Goal: Check status

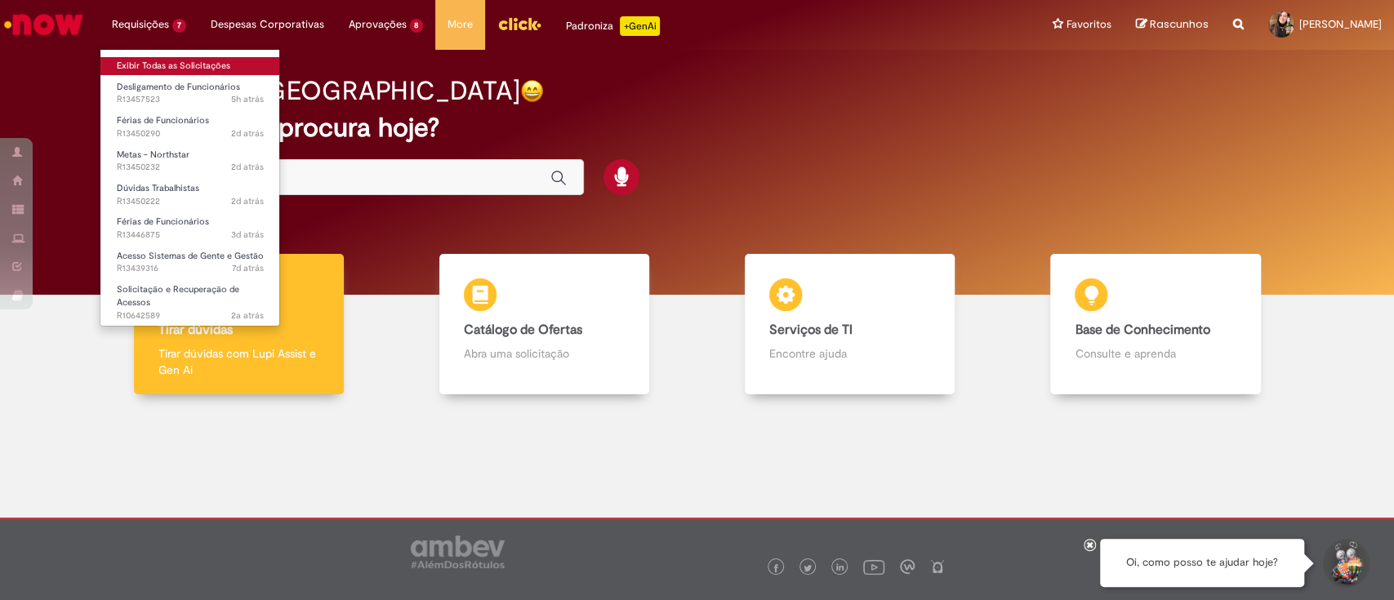
click at [166, 57] on link "Exibir Todas as Solicitações" at bounding box center [190, 66] width 180 height 18
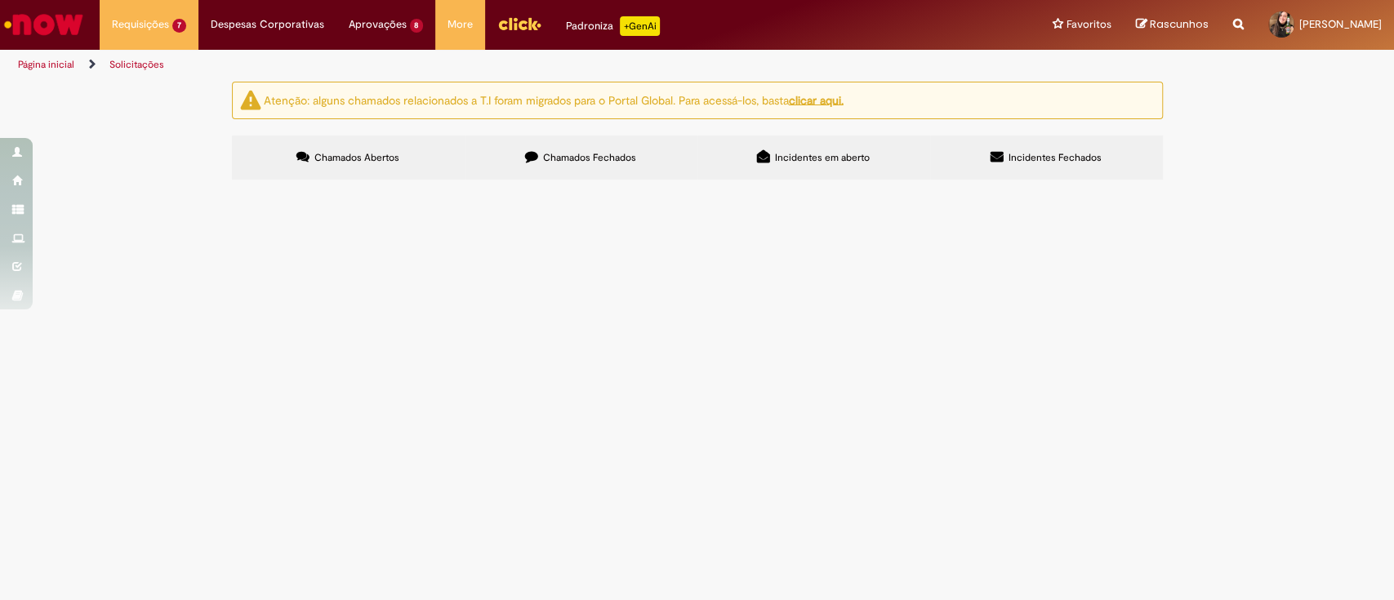
click at [150, 185] on div "Atenção: alguns chamados relacionados a T.I foram migrados para o Portal Global…" at bounding box center [697, 133] width 1394 height 103
click at [1262, 185] on div "Atenção: alguns chamados relacionados a T.I foram migrados para o Portal Global…" at bounding box center [697, 133] width 1394 height 103
click at [0, 0] on span "bom dia, o [PERSON_NAME] tentou agendar seus 20 dias de férias mas o click nao …" at bounding box center [0, 0] width 0 height 0
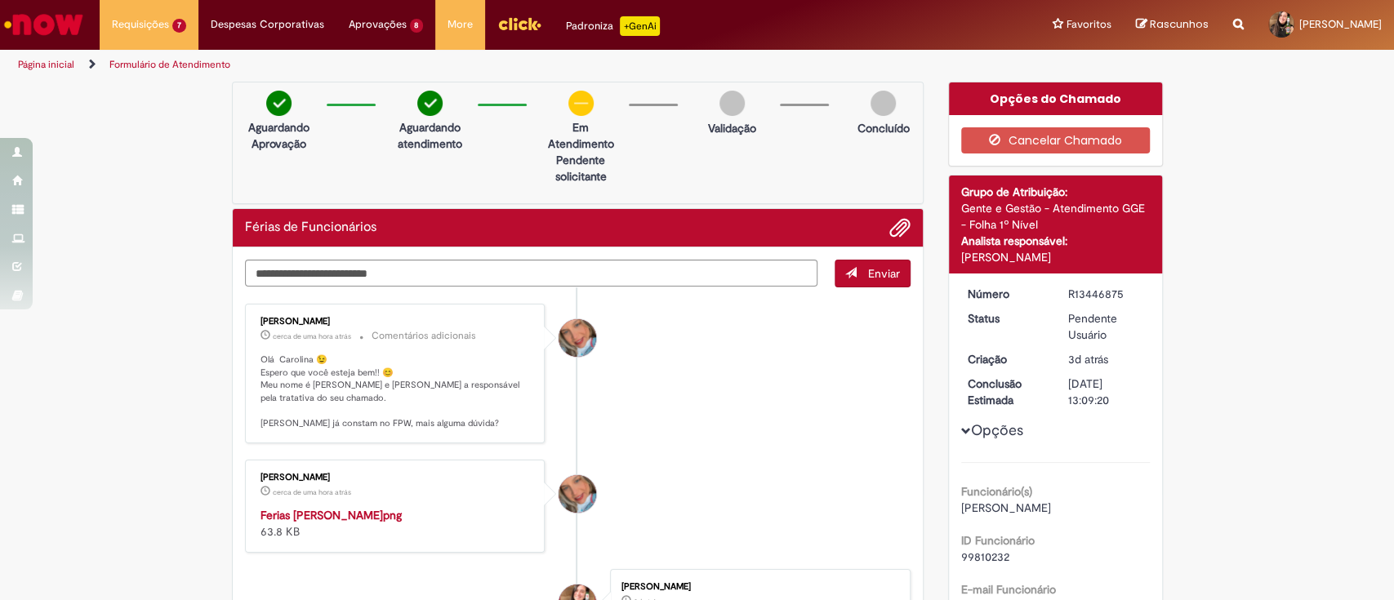
scroll to position [217, 0]
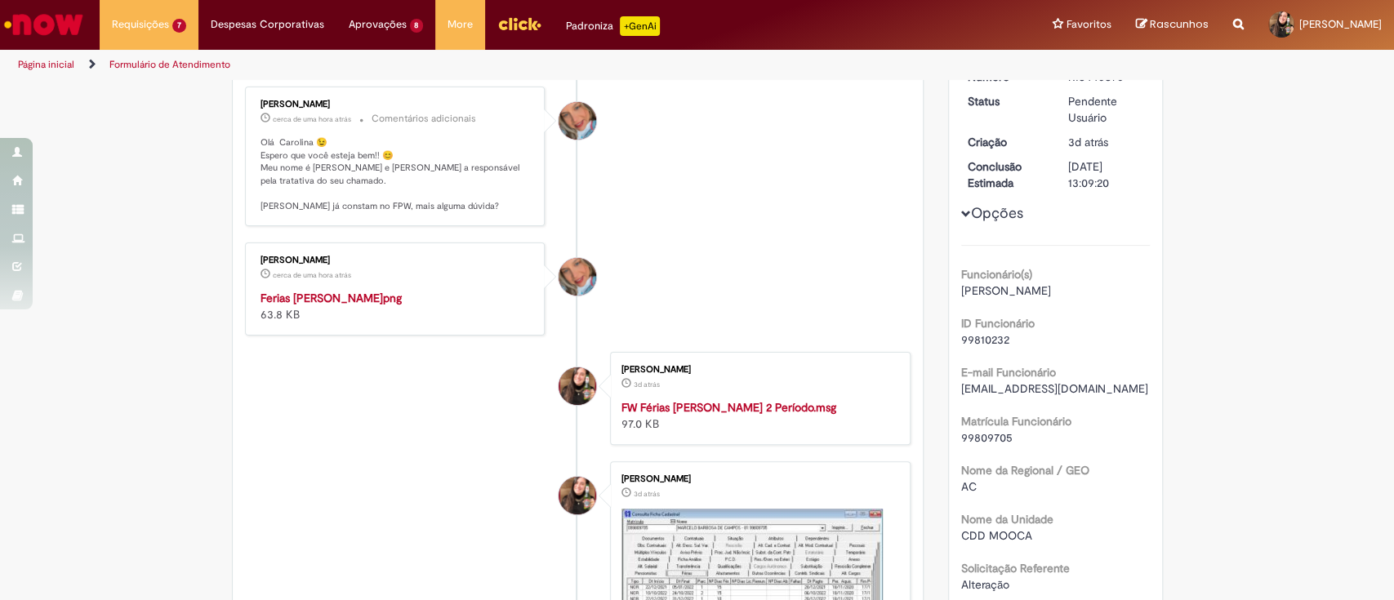
click at [394, 290] on img "Histórico de tíquete" at bounding box center [396, 290] width 272 height 0
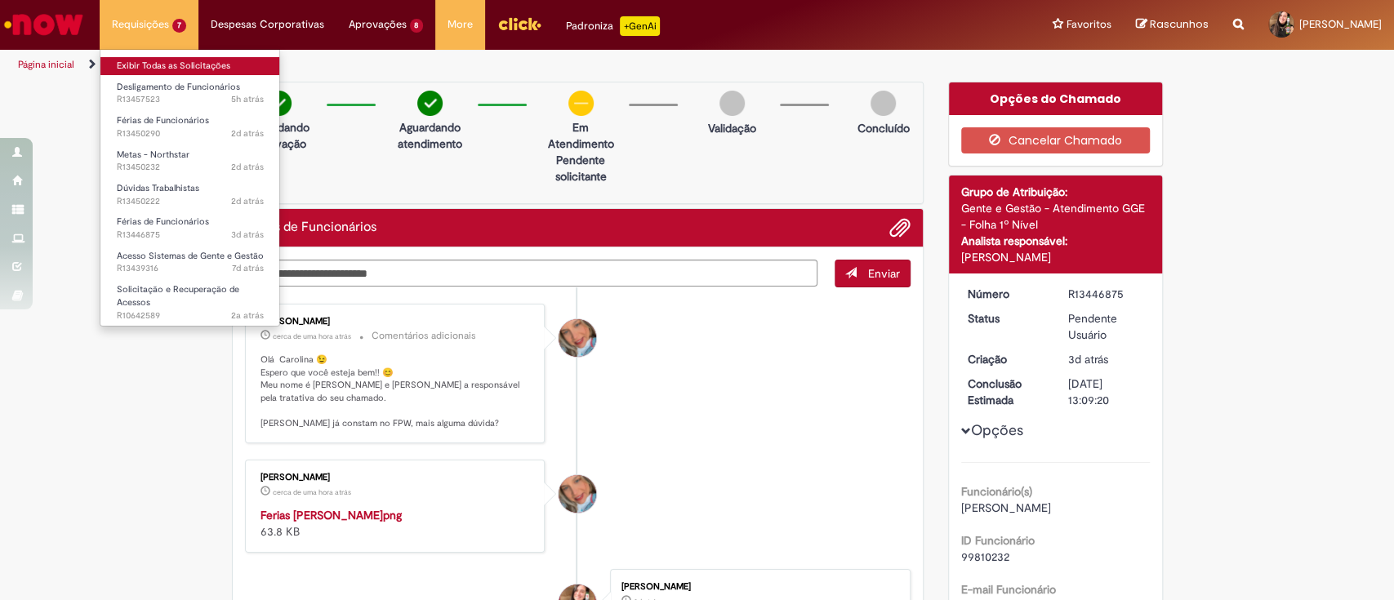
click at [146, 67] on link "Exibir Todas as Solicitações" at bounding box center [190, 66] width 180 height 18
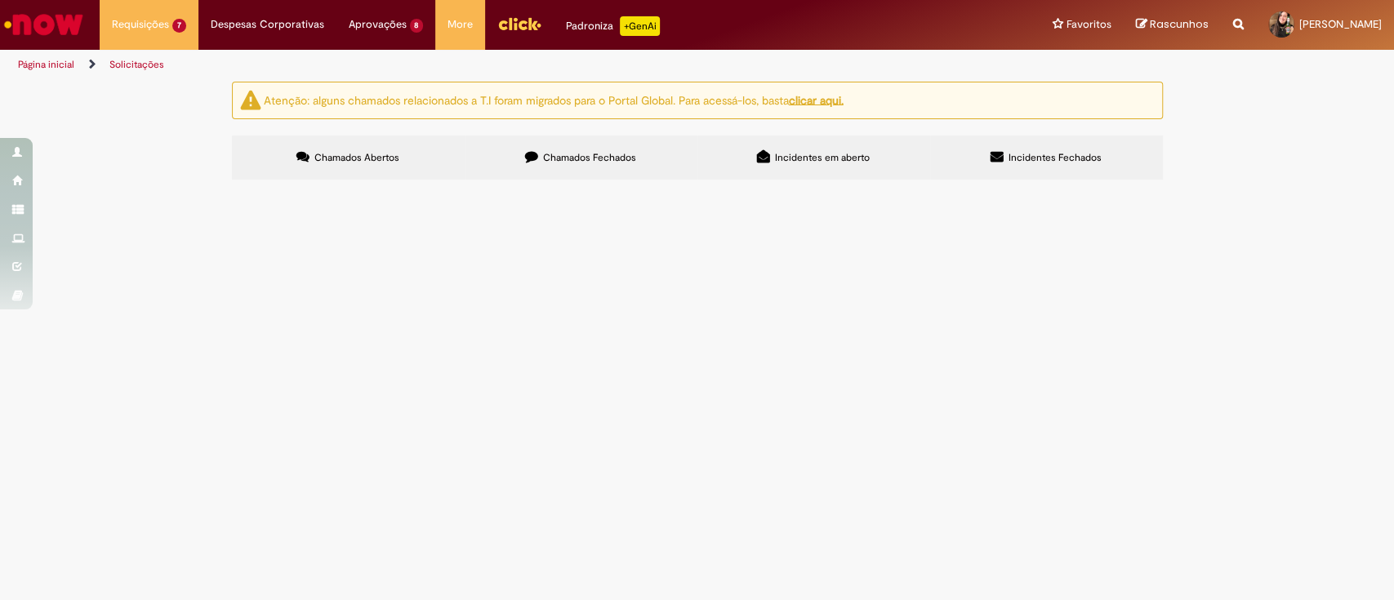
click at [1313, 185] on div "Atenção: alguns chamados relacionados a T.I foram migrados para o Portal Global…" at bounding box center [697, 133] width 1394 height 103
click at [1261, 185] on div "Atenção: alguns chamados relacionados a T.I foram migrados para o Portal Global…" at bounding box center [697, 133] width 1394 height 103
click at [697, 155] on label "Incidentes em aberto" at bounding box center [813, 158] width 233 height 44
click at [653, 158] on label "Chamados Fechados" at bounding box center [581, 158] width 233 height 44
click at [366, 147] on label "Chamados Abertos" at bounding box center [348, 158] width 233 height 44
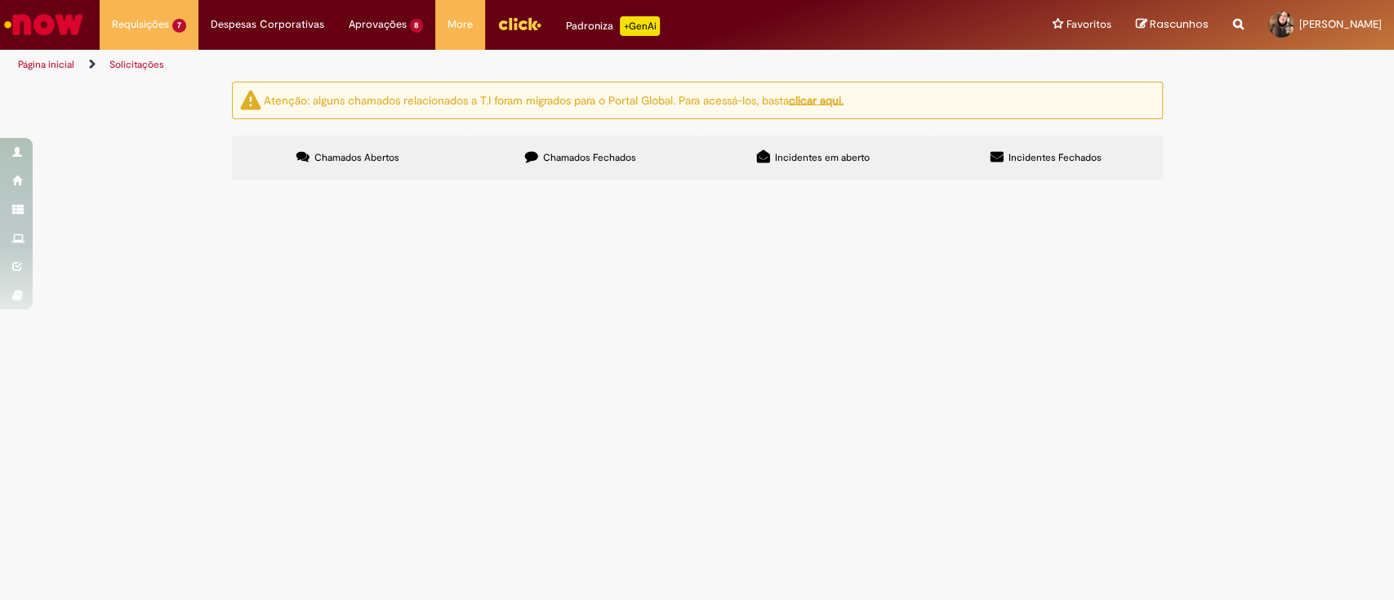
click at [1280, 185] on div "Atenção: alguns chamados relacionados a T.I foram migrados para o Portal Global…" at bounding box center [697, 133] width 1394 height 103
drag, startPoint x: 1121, startPoint y: 347, endPoint x: 1191, endPoint y: 329, distance: 71.7
click at [1174, 185] on div "Atenção: alguns chamados relacionados a T.I foram migrados para o Portal Global…" at bounding box center [697, 133] width 1394 height 103
click at [1196, 185] on div "Atenção: alguns chamados relacionados a T.I foram migrados para o Portal Global…" at bounding box center [697, 133] width 1394 height 103
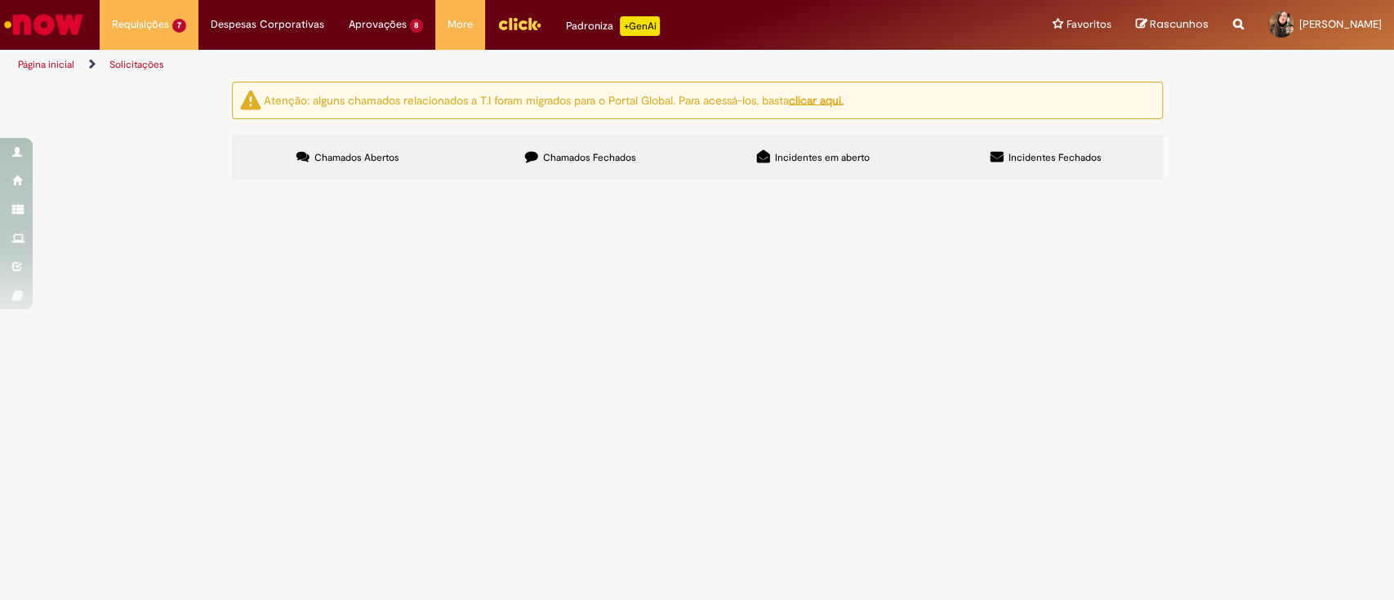
click at [1216, 185] on div "Atenção: alguns chamados relacionados a T.I foram migrados para o Portal Global…" at bounding box center [697, 133] width 1394 height 103
